Goal: Find specific page/section: Find specific page/section

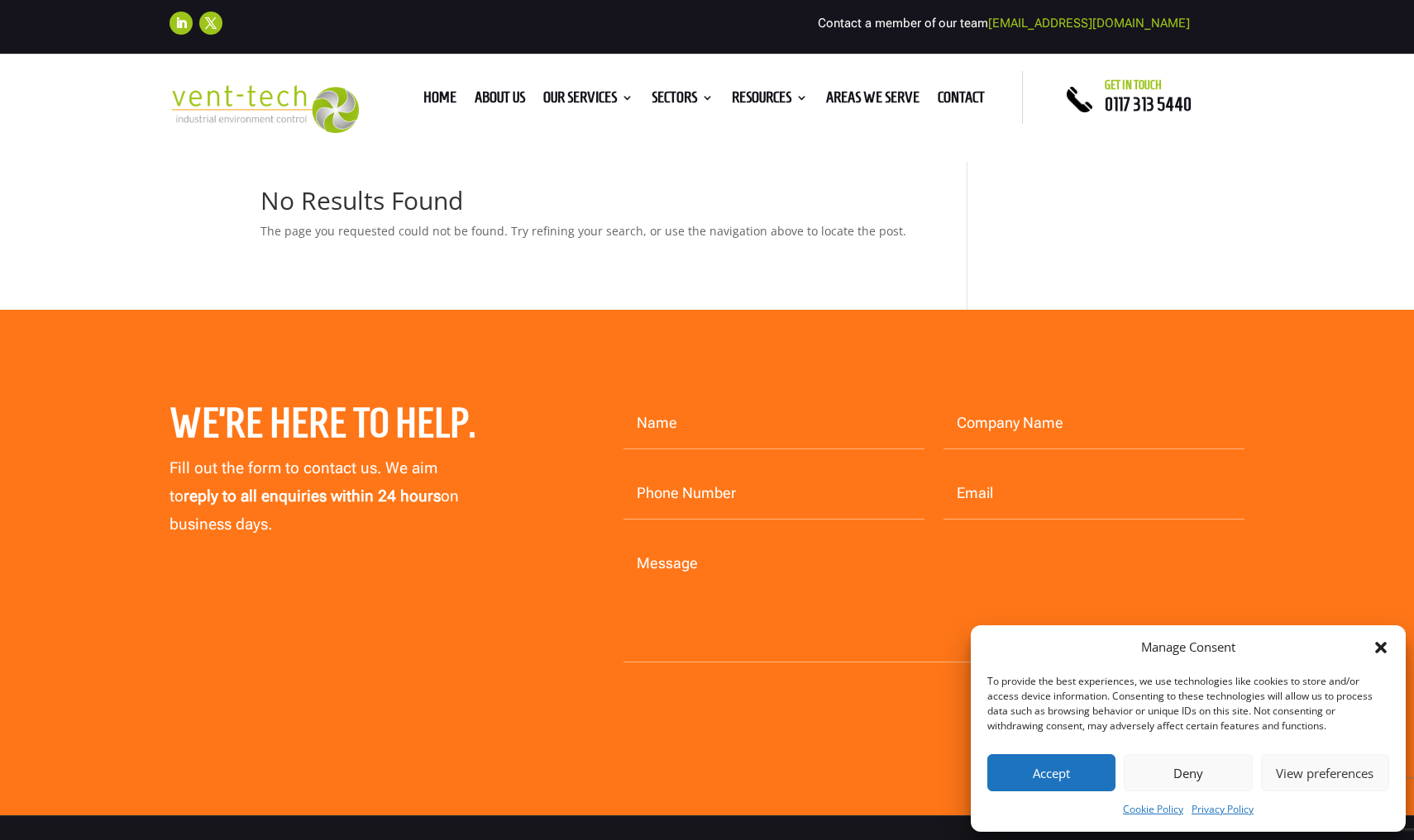
click at [1384, 646] on icon "Close dialog" at bounding box center [1380, 647] width 11 height 11
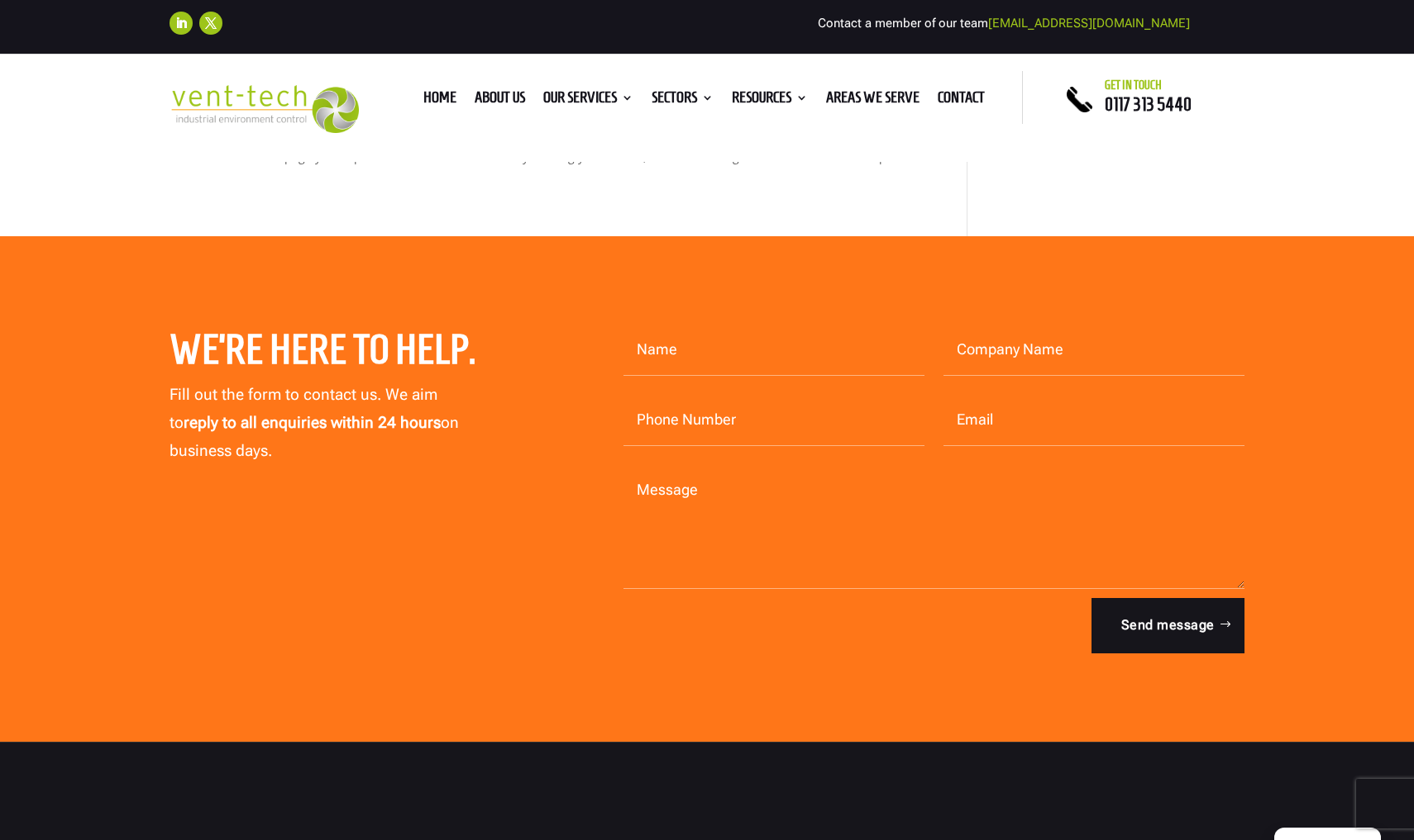
scroll to position [59, 0]
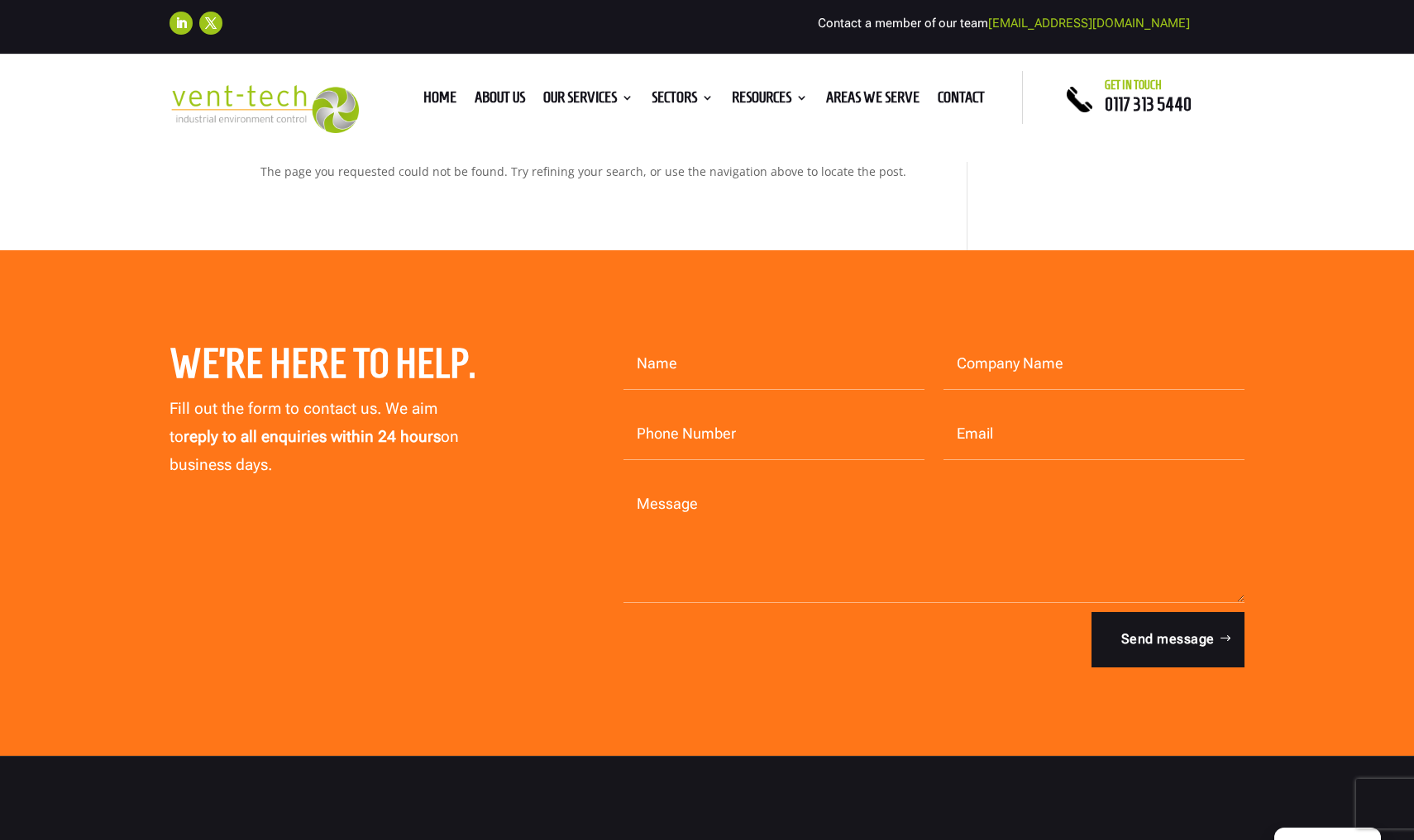
click at [943, 110] on ul "Home About us Our Services Consultancy Design Installation Commissioning Testin…" at bounding box center [704, 98] width 580 height 24
click at [920, 99] on link "Areas We Serve" at bounding box center [872, 100] width 93 height 18
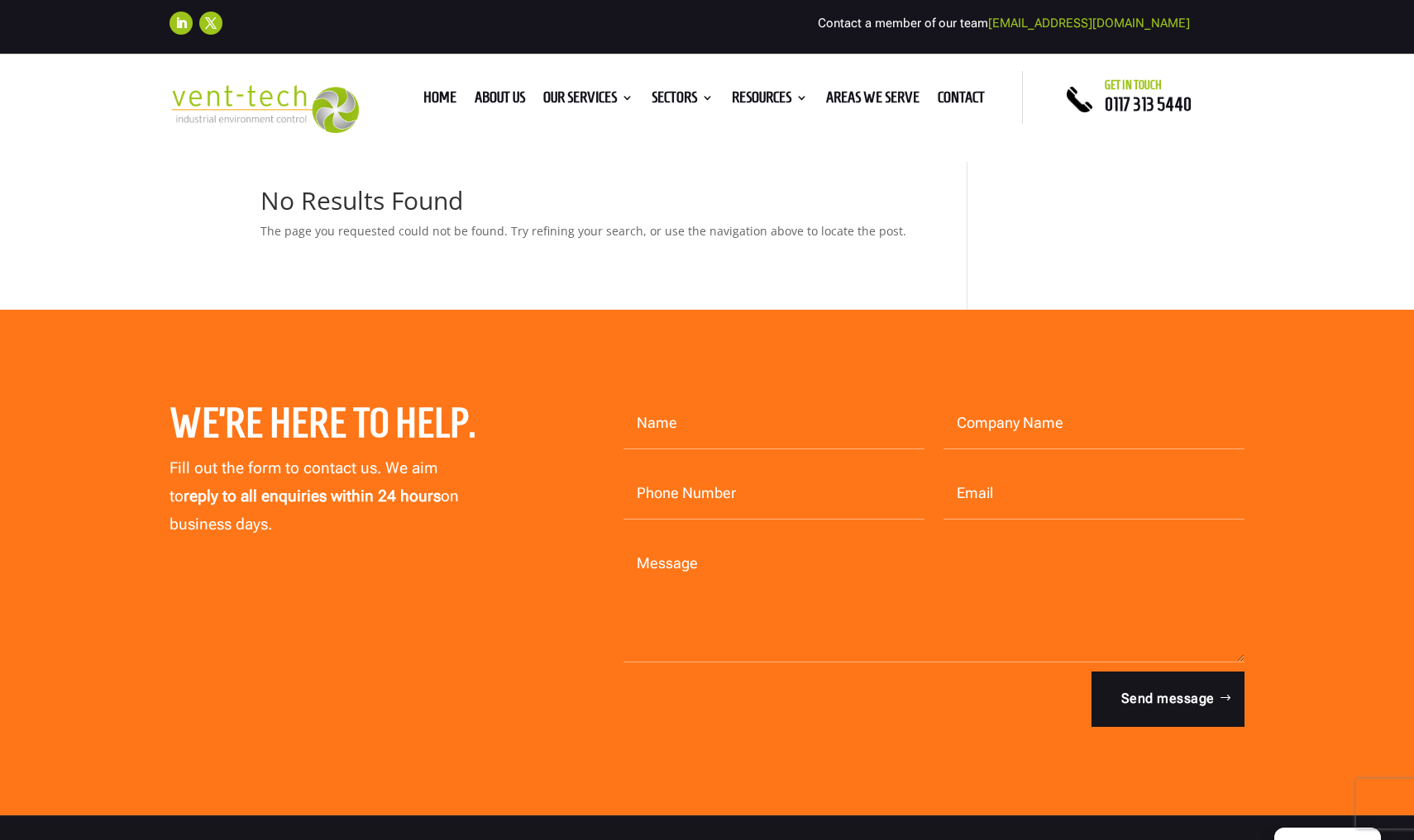
scroll to position [59, 0]
